Goal: Information Seeking & Learning: Learn about a topic

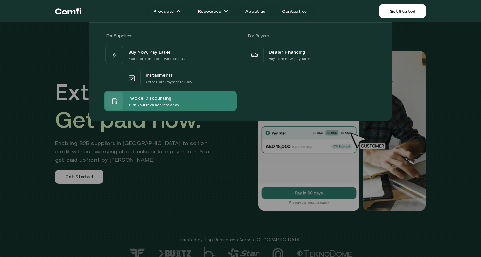
click at [166, 96] on span "Invoice Discounting" at bounding box center [149, 98] width 43 height 8
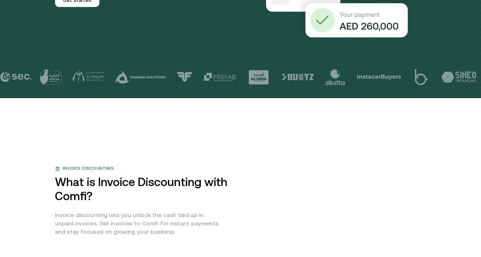
scroll to position [246, 0]
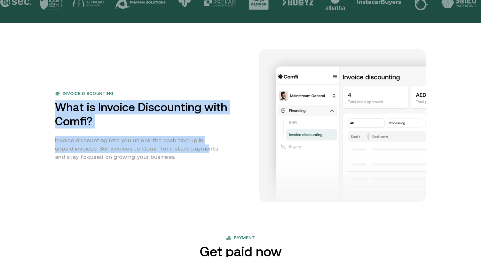
drag, startPoint x: 57, startPoint y: 105, endPoint x: 183, endPoint y: 145, distance: 132.3
click at [183, 145] on div "Invoice discounting What is Invoice Discounting with Comfi? Invoice discounting…" at bounding box center [153, 125] width 196 height 71
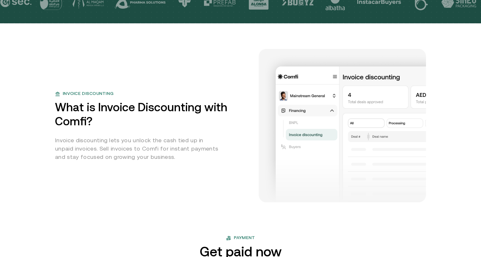
click at [209, 160] on p "Invoice discounting lets you unlock the cash tied up in unpaid invoices. Sell i…" at bounding box center [138, 148] width 167 height 25
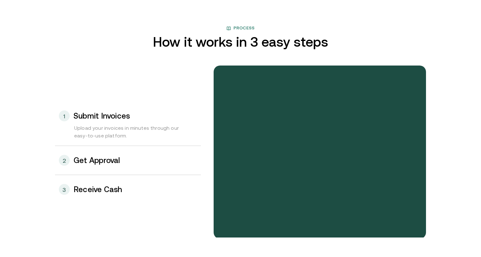
scroll to position [641, 0]
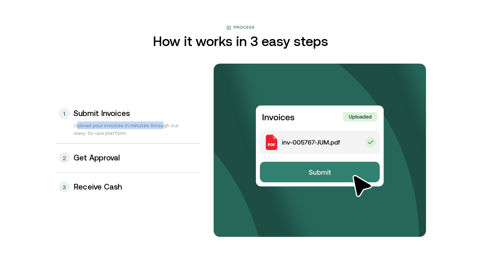
drag, startPoint x: 77, startPoint y: 127, endPoint x: 160, endPoint y: 129, distance: 83.6
click at [160, 129] on div "Upload your invoices in minutes through our easy-to-use platform." at bounding box center [128, 133] width 146 height 22
click at [97, 160] on h3 "Get Approval" at bounding box center [97, 158] width 47 height 8
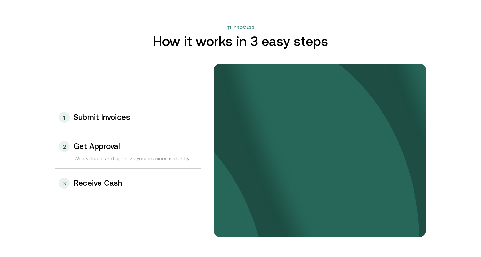
click at [95, 184] on h3 "Receive Cash" at bounding box center [98, 183] width 49 height 8
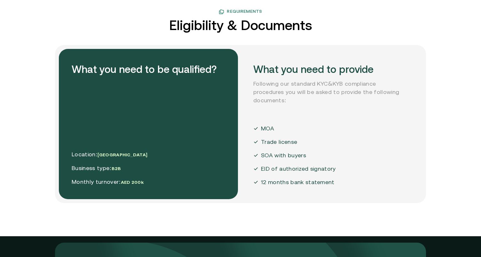
scroll to position [1531, 0]
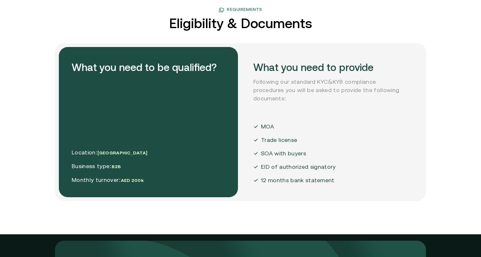
click at [301, 90] on p "Following our standard KYC&KYB compliance procedures you will be asked to provi…" at bounding box center [331, 90] width 154 height 25
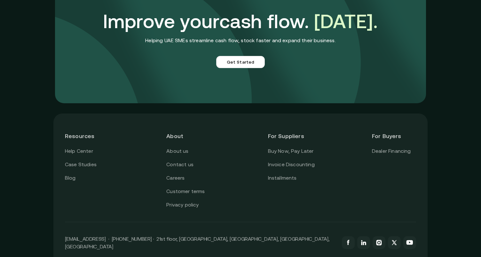
scroll to position [1836, 0]
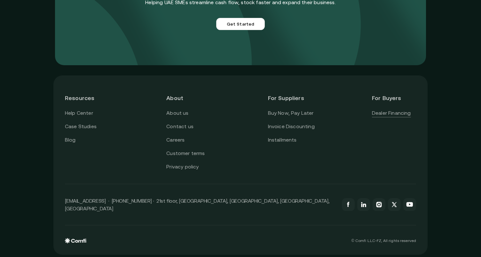
click at [402, 112] on link "Dealer Financing" at bounding box center [391, 113] width 39 height 8
